Goal: Information Seeking & Learning: Learn about a topic

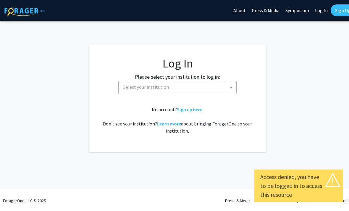
click at [227, 89] on span "Select your institution" at bounding box center [178, 87] width 115 height 12
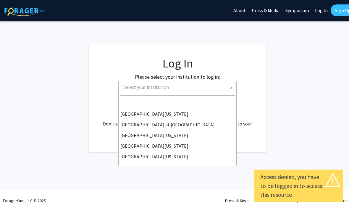
scroll to position [207, 0]
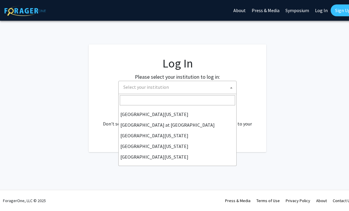
select select "13"
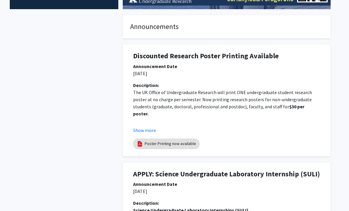
scroll to position [144, 5]
click at [148, 129] on button "Show more" at bounding box center [144, 130] width 23 height 7
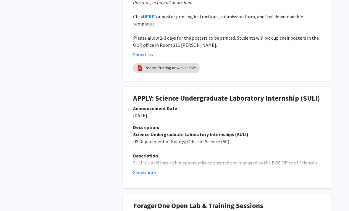
scroll to position [286, 5]
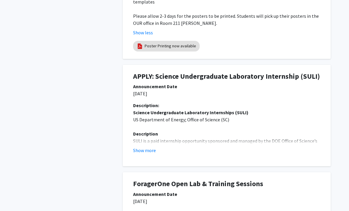
click at [154, 147] on button "Show more" at bounding box center [145, 150] width 23 height 7
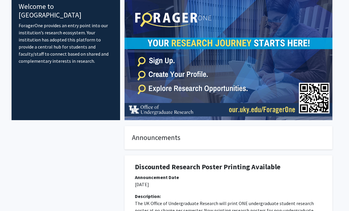
scroll to position [0, 3]
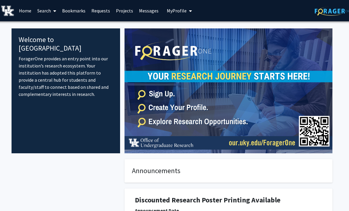
click at [26, 10] on link "Home" at bounding box center [25, 10] width 18 height 21
click at [25, 9] on link "Home" at bounding box center [25, 10] width 18 height 21
click at [27, 13] on link "Home" at bounding box center [25, 10] width 18 height 21
click at [189, 9] on icon "My profile dropdown to access profile and logout" at bounding box center [190, 11] width 3 height 5
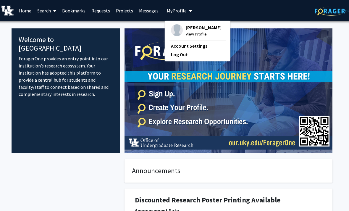
click at [120, 10] on link "Projects" at bounding box center [124, 10] width 23 height 21
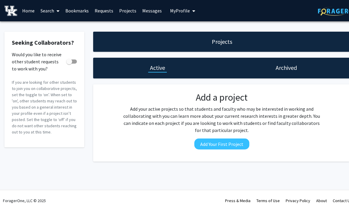
click at [100, 10] on link "Requests" at bounding box center [104, 10] width 25 height 21
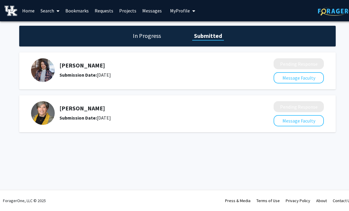
click at [154, 38] on h1 "In Progress" at bounding box center [147, 36] width 32 height 8
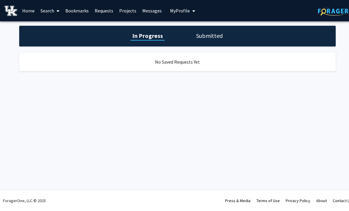
click at [203, 37] on h1 "Submitted" at bounding box center [210, 36] width 30 height 8
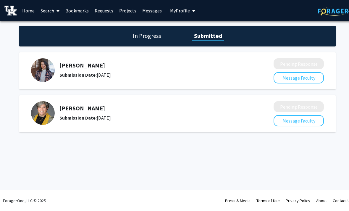
click at [82, 9] on link "Bookmarks" at bounding box center [76, 10] width 29 height 21
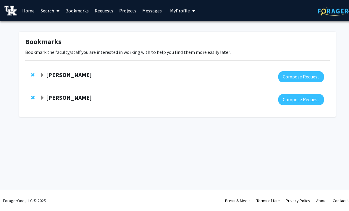
click at [55, 11] on span at bounding box center [56, 11] width 5 height 21
click at [62, 29] on span "Faculty/Staff" at bounding box center [60, 27] width 44 height 12
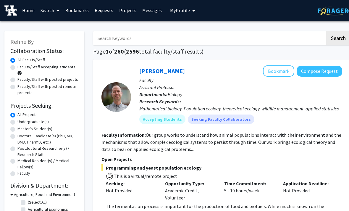
click at [38, 123] on label "Undergraduate(s)" at bounding box center [32, 122] width 31 height 6
click at [21, 123] on input "Undergraduate(s)" at bounding box center [19, 121] width 4 height 4
radio input "true"
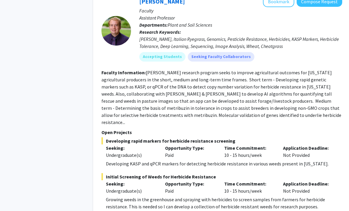
scroll to position [2847, 0]
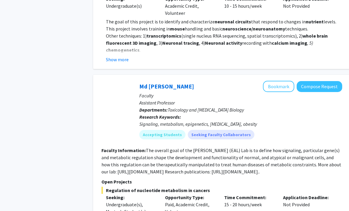
scroll to position [1975, 0]
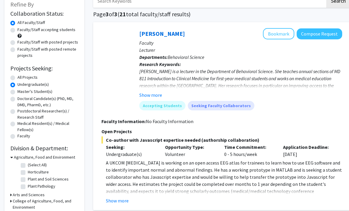
scroll to position [83, 0]
